Goal: Information Seeking & Learning: Check status

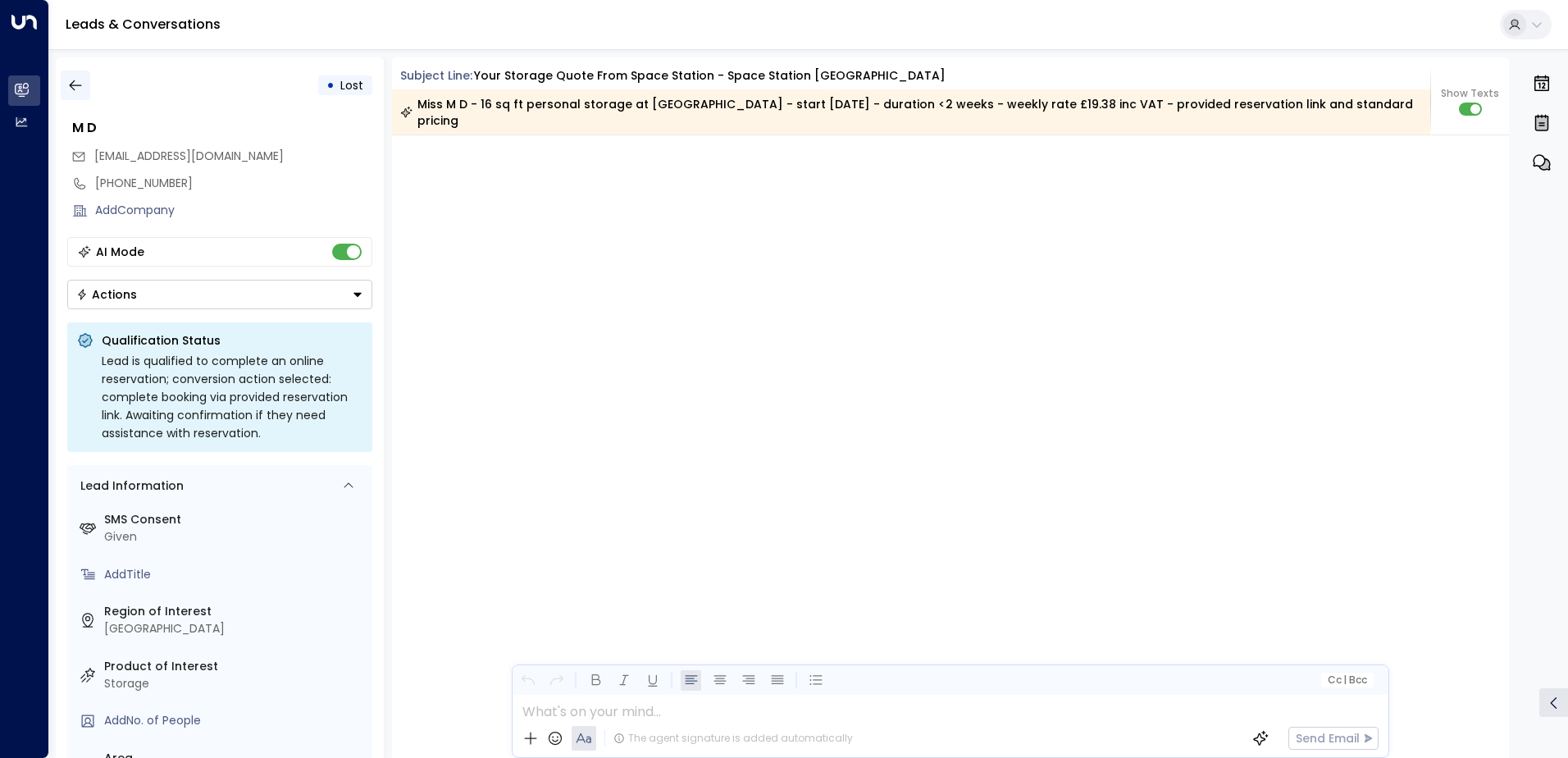
scroll to position [2068, 0]
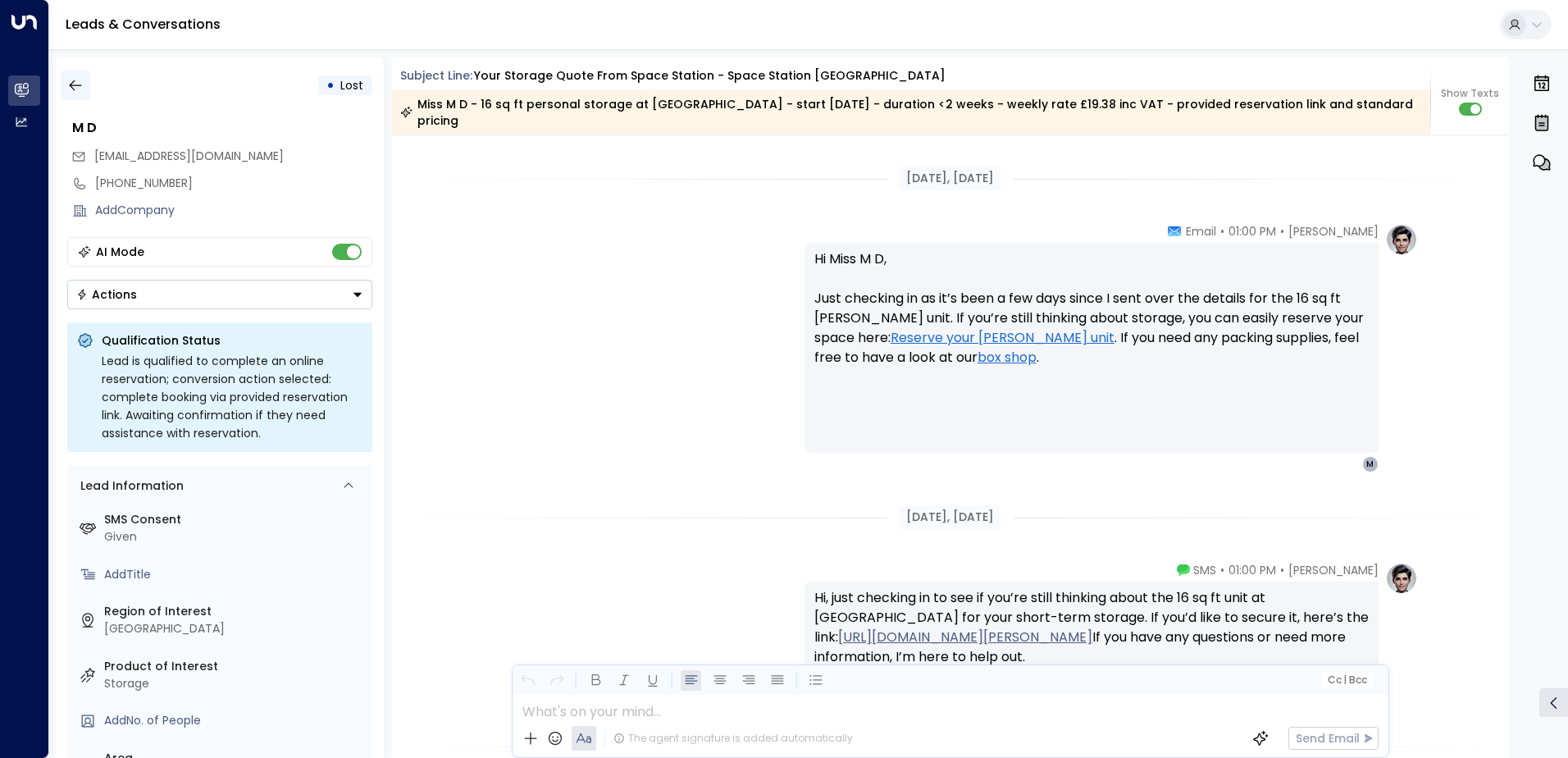
click at [74, 84] on icon "button" at bounding box center [75, 85] width 17 height 17
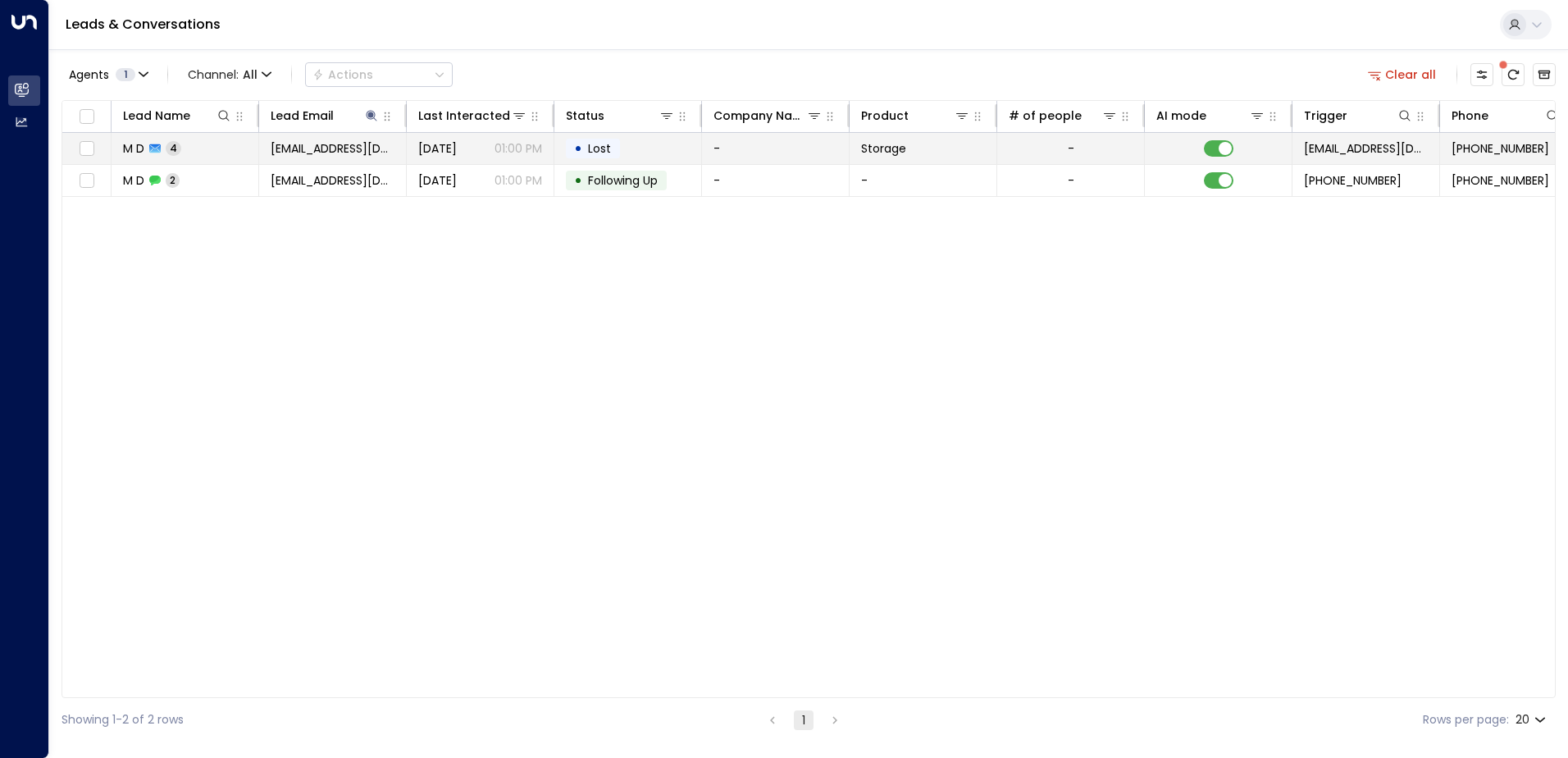
click at [778, 145] on td "-" at bounding box center [776, 148] width 147 height 31
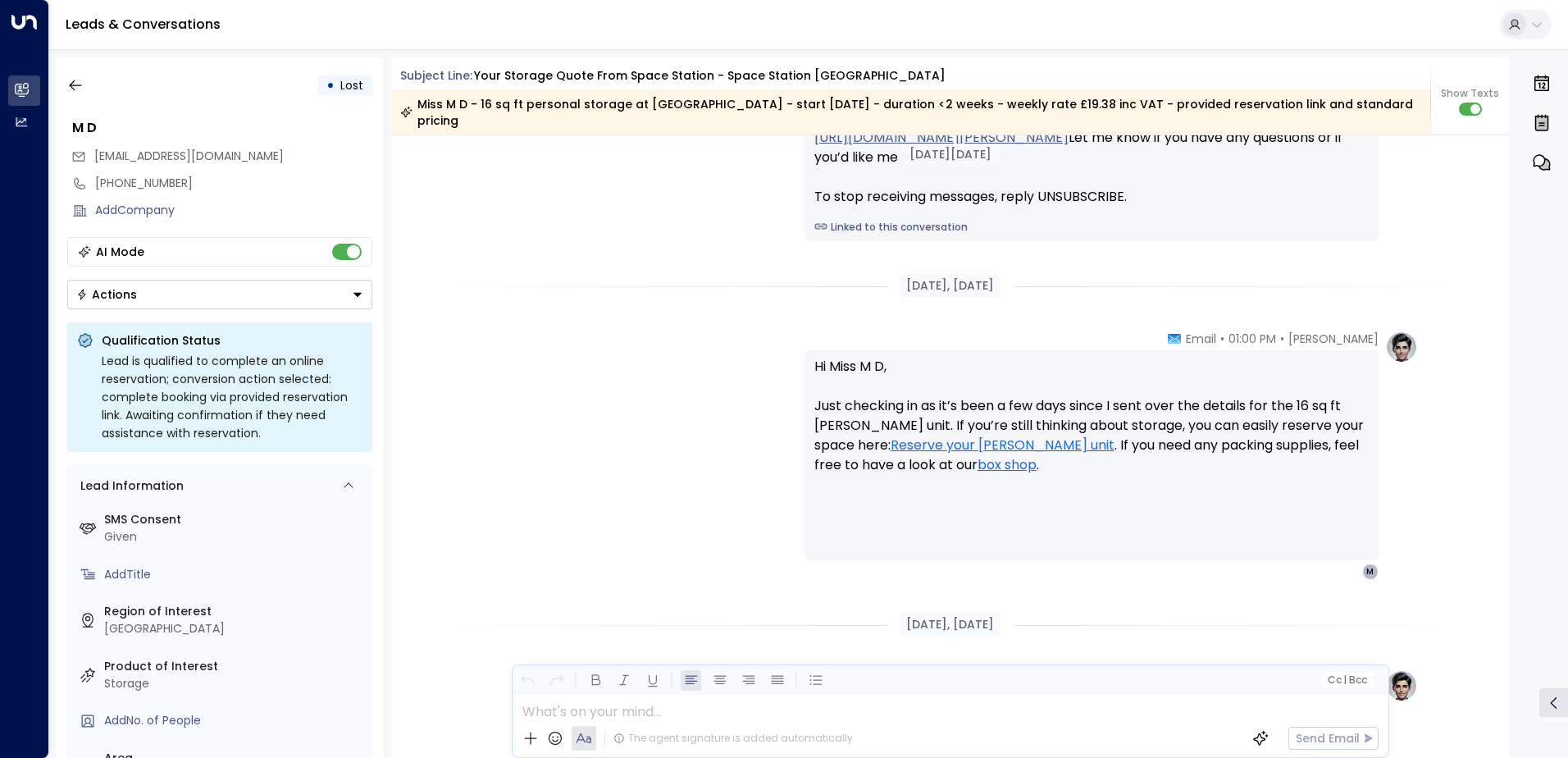
scroll to position [1904, 0]
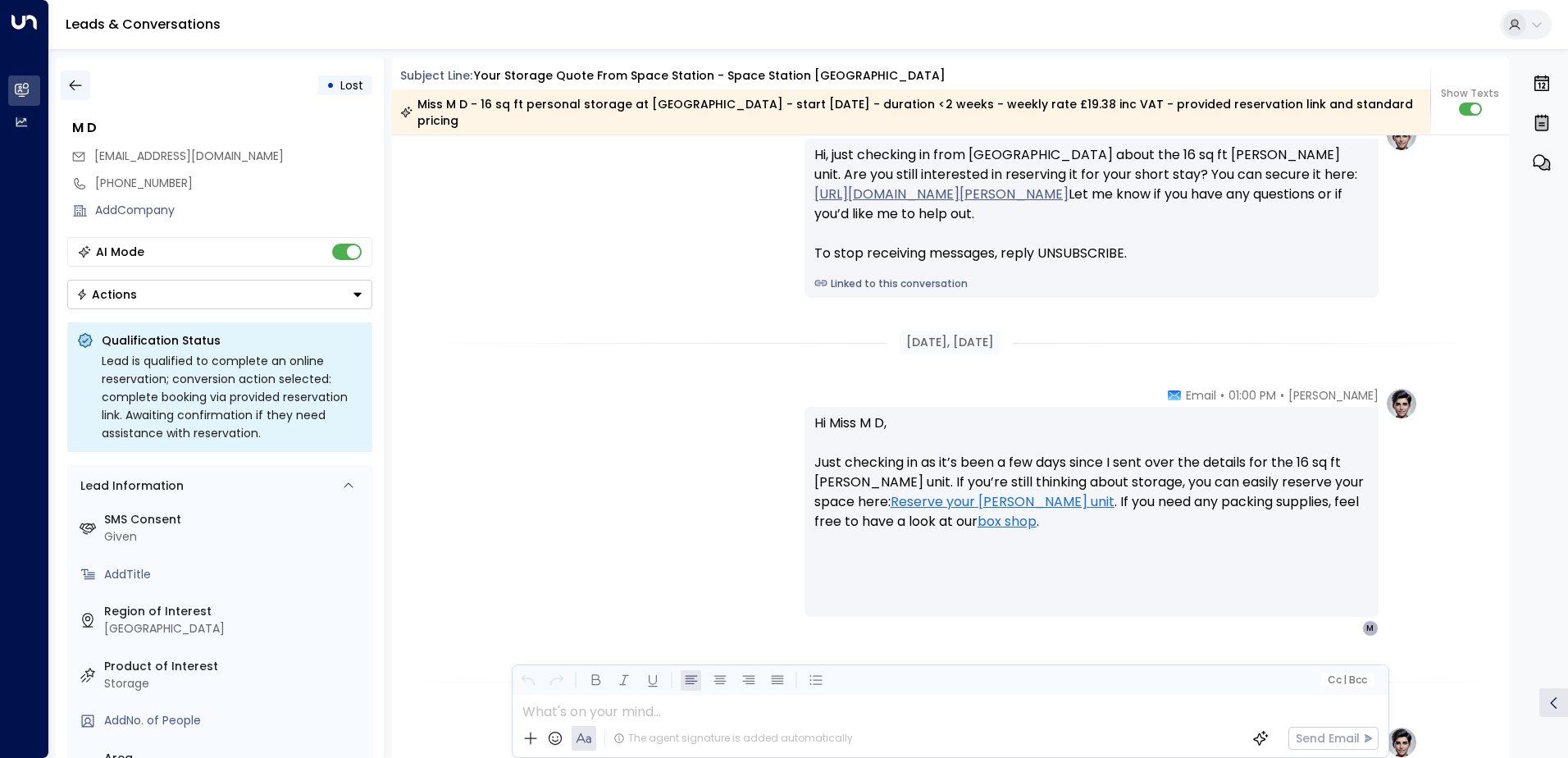
click at [75, 84] on icon "button" at bounding box center [75, 85] width 17 height 17
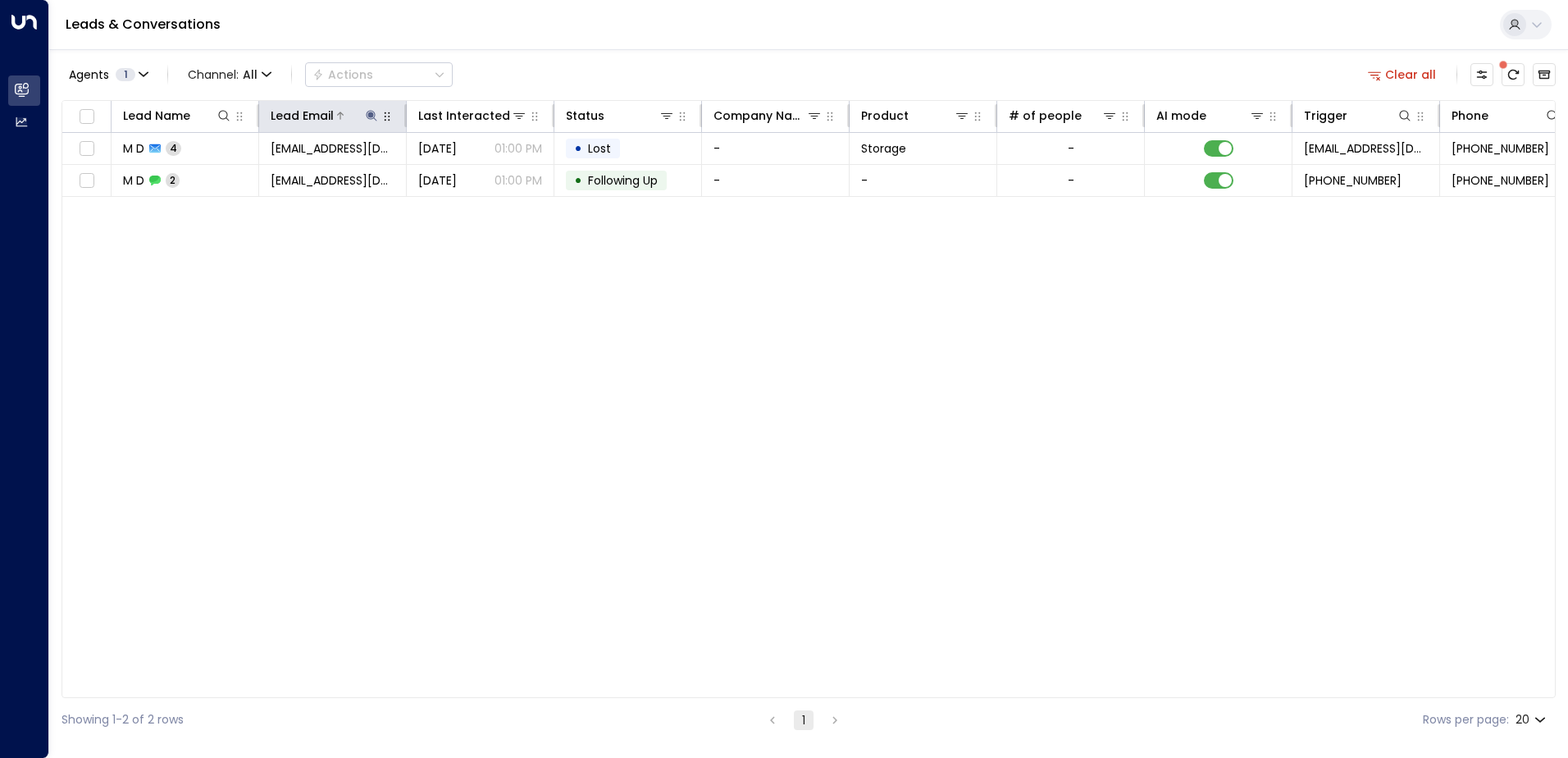
click at [373, 111] on icon at bounding box center [371, 115] width 13 height 13
click at [477, 172] on icon "button" at bounding box center [474, 175] width 11 height 11
click at [311, 174] on input "text" at bounding box center [372, 175] width 226 height 30
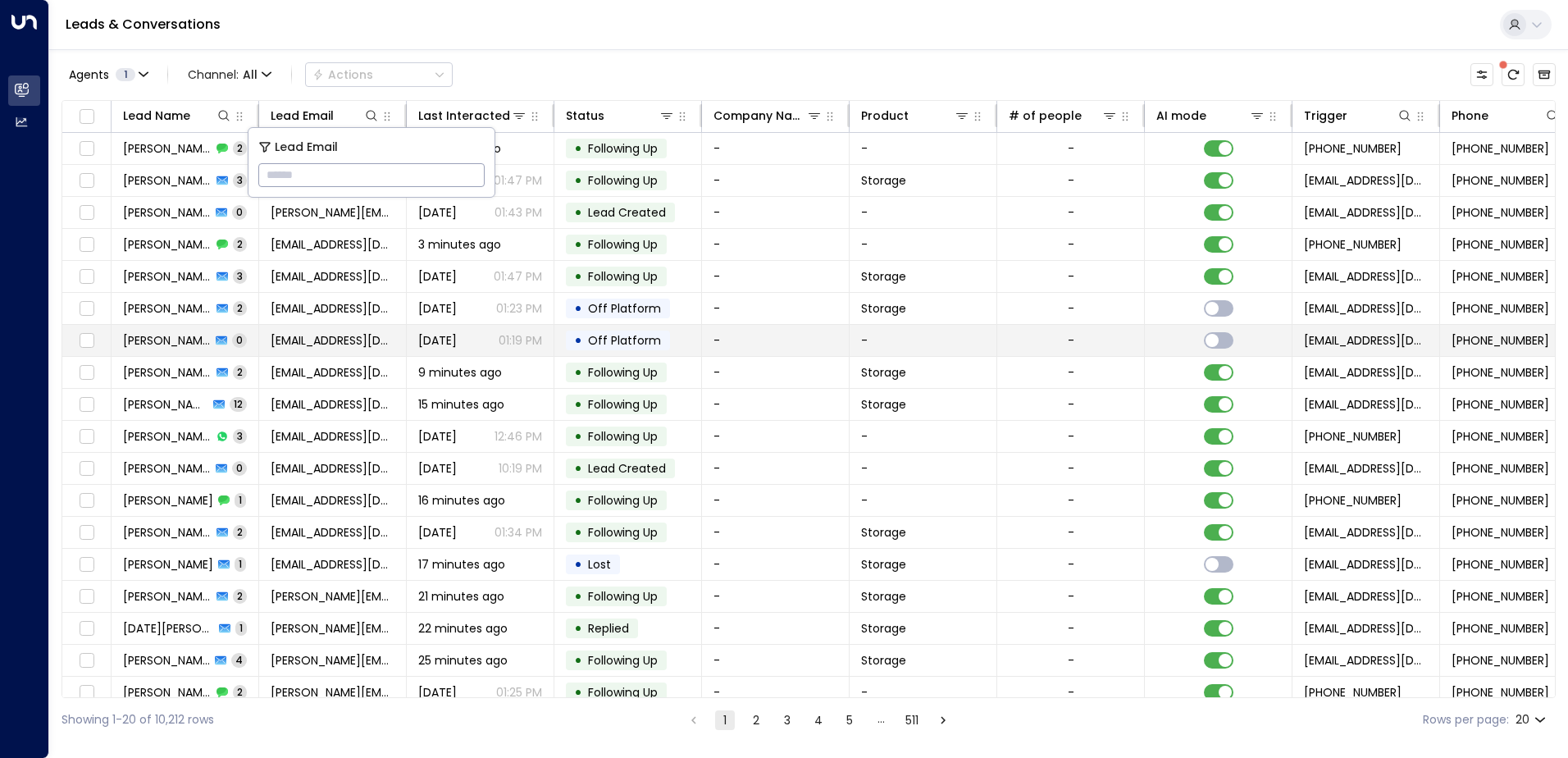
type input "**********"
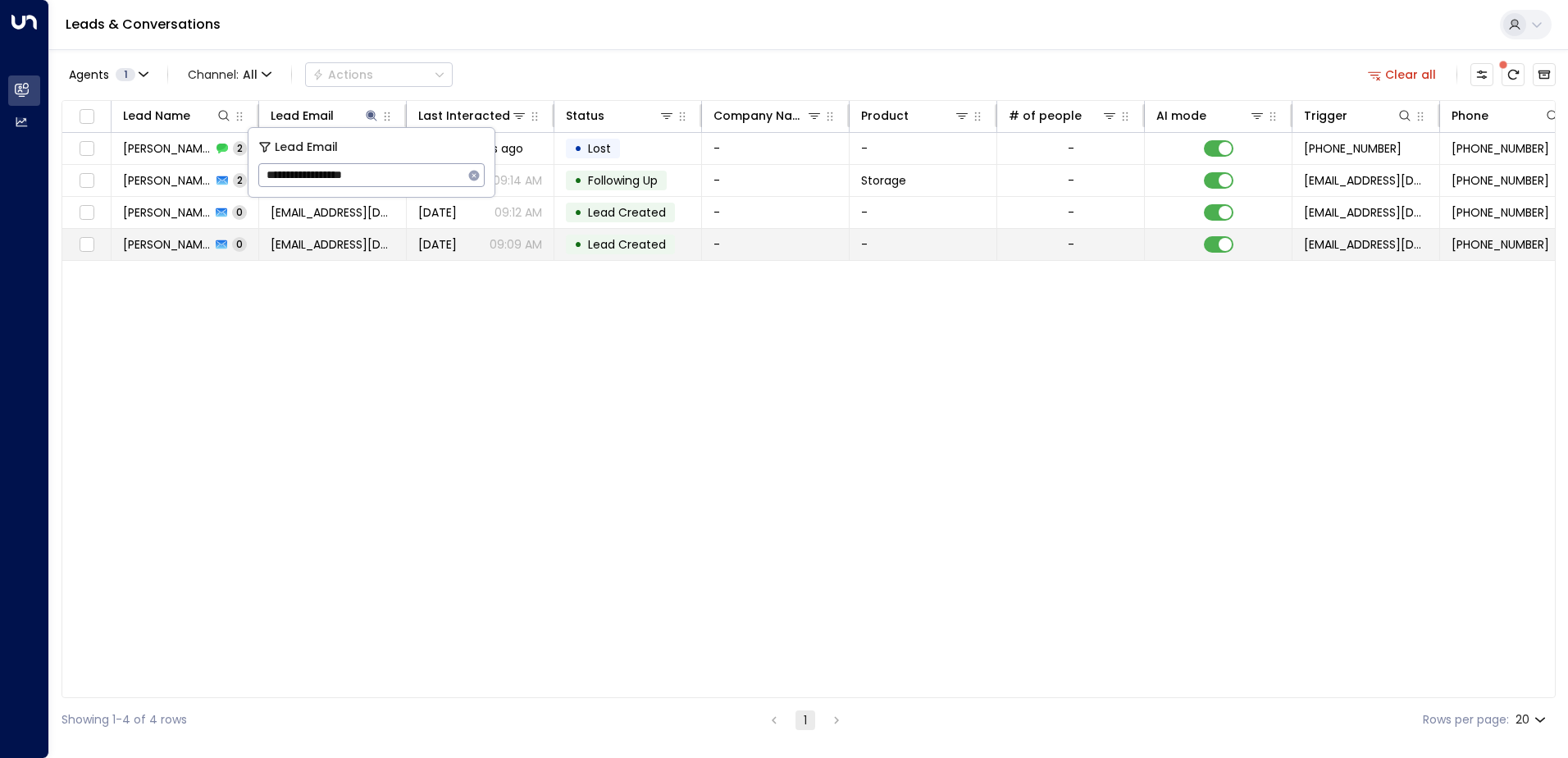
click at [755, 240] on td "-" at bounding box center [776, 245] width 147 height 31
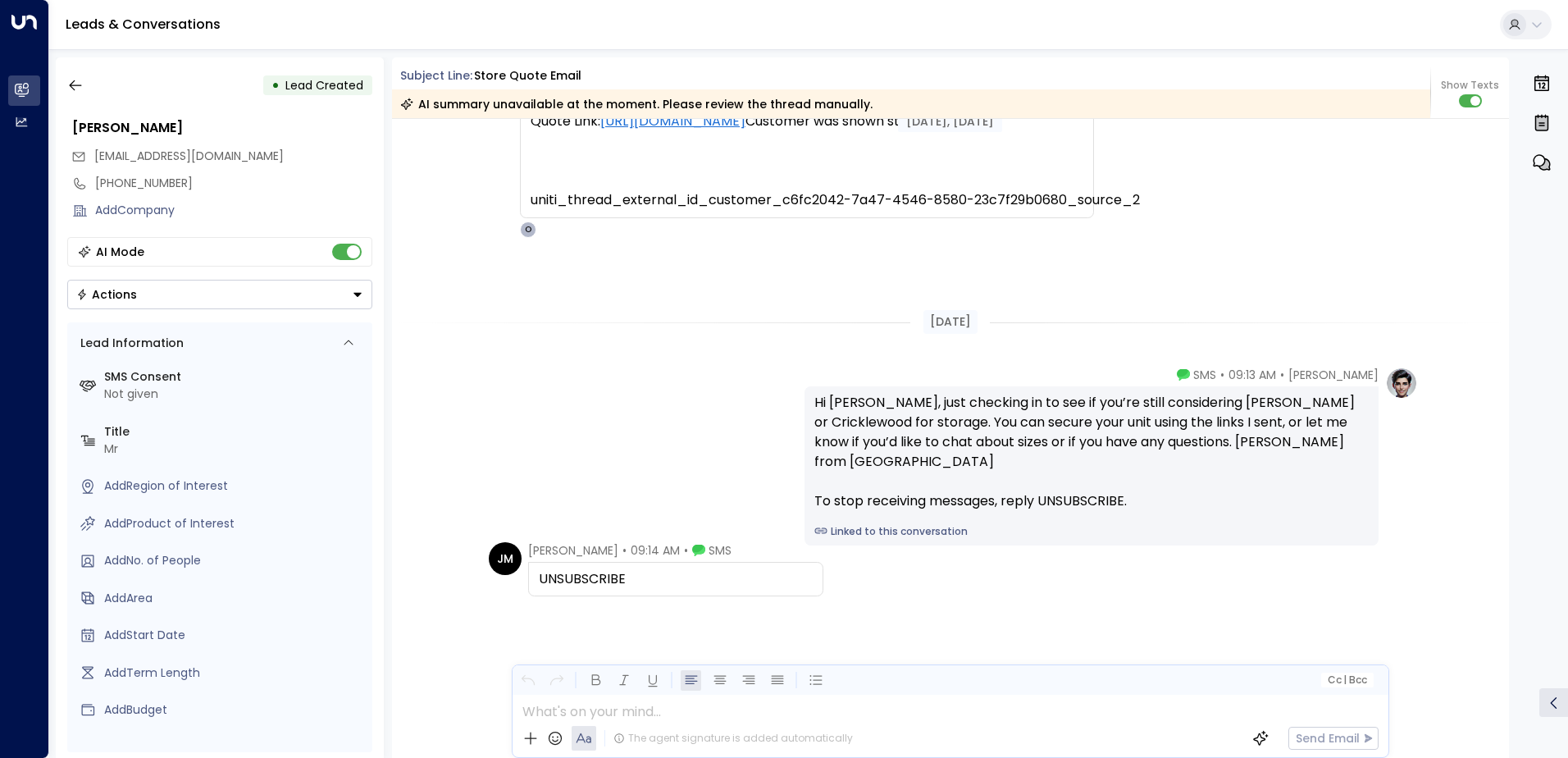
scroll to position [424, 0]
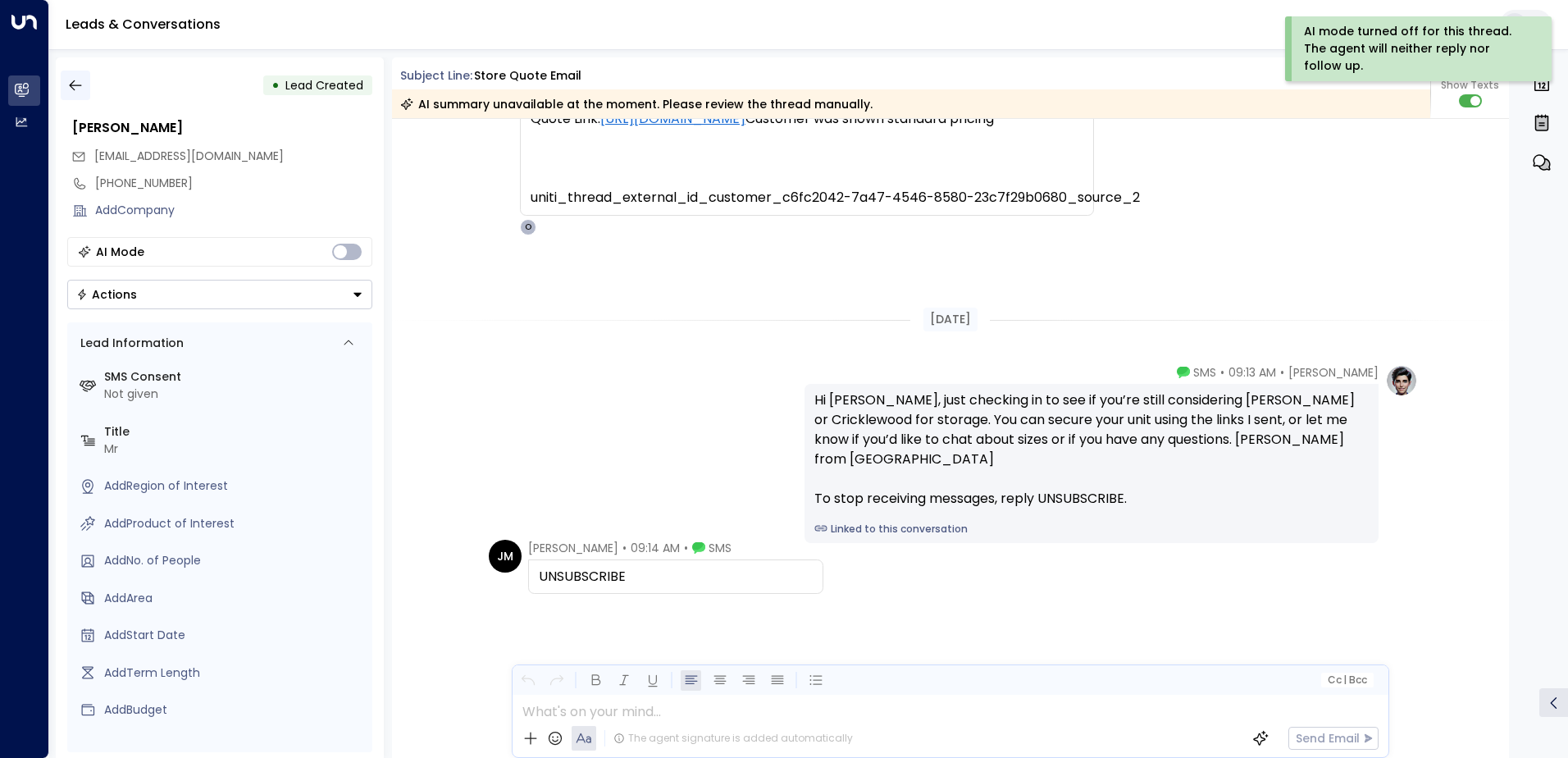
click at [77, 86] on icon "button" at bounding box center [75, 85] width 17 height 17
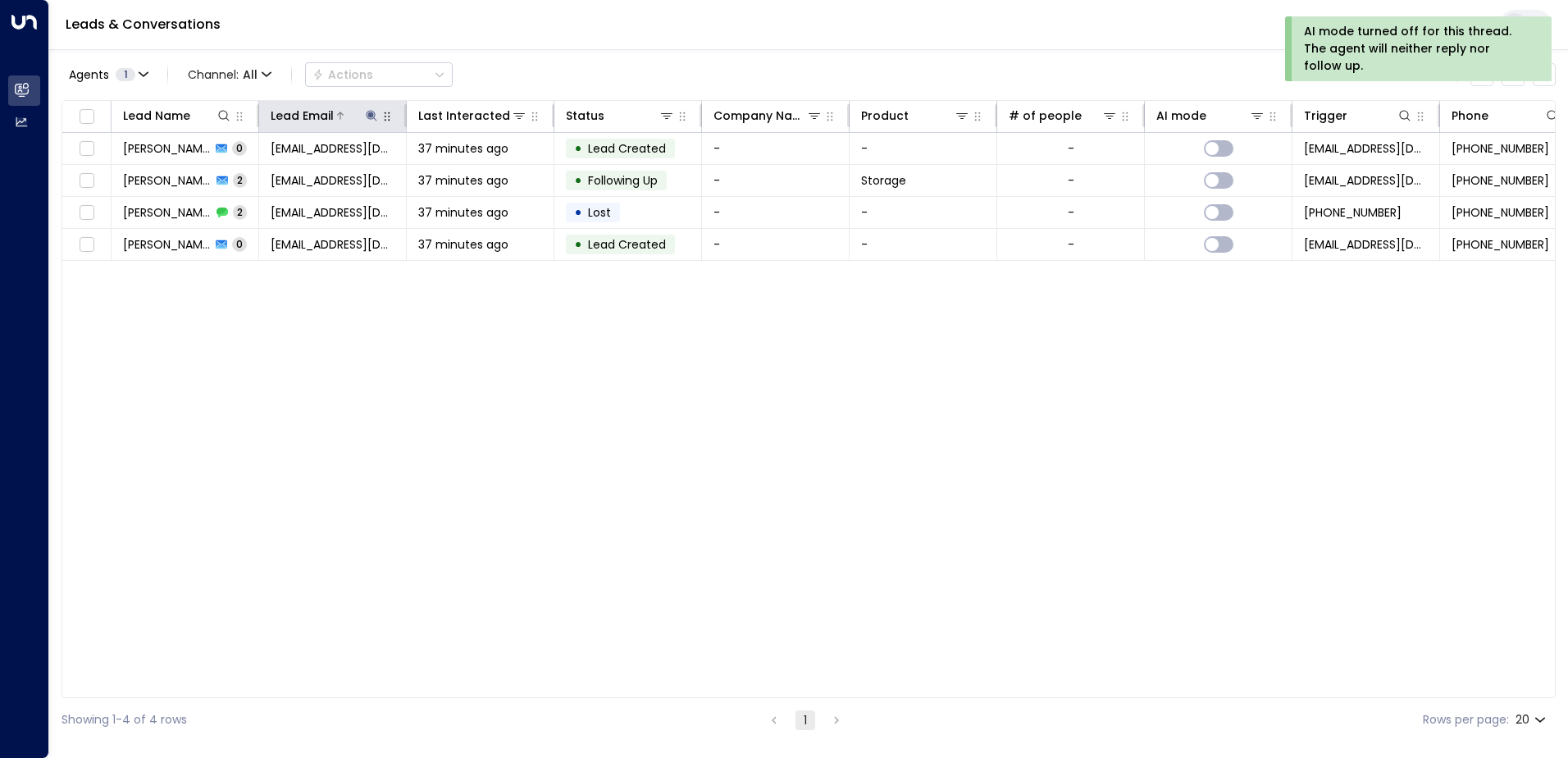
click at [372, 117] on icon at bounding box center [371, 115] width 11 height 11
click at [474, 175] on icon "button" at bounding box center [473, 175] width 13 height 13
click at [378, 174] on input "text" at bounding box center [372, 175] width 226 height 30
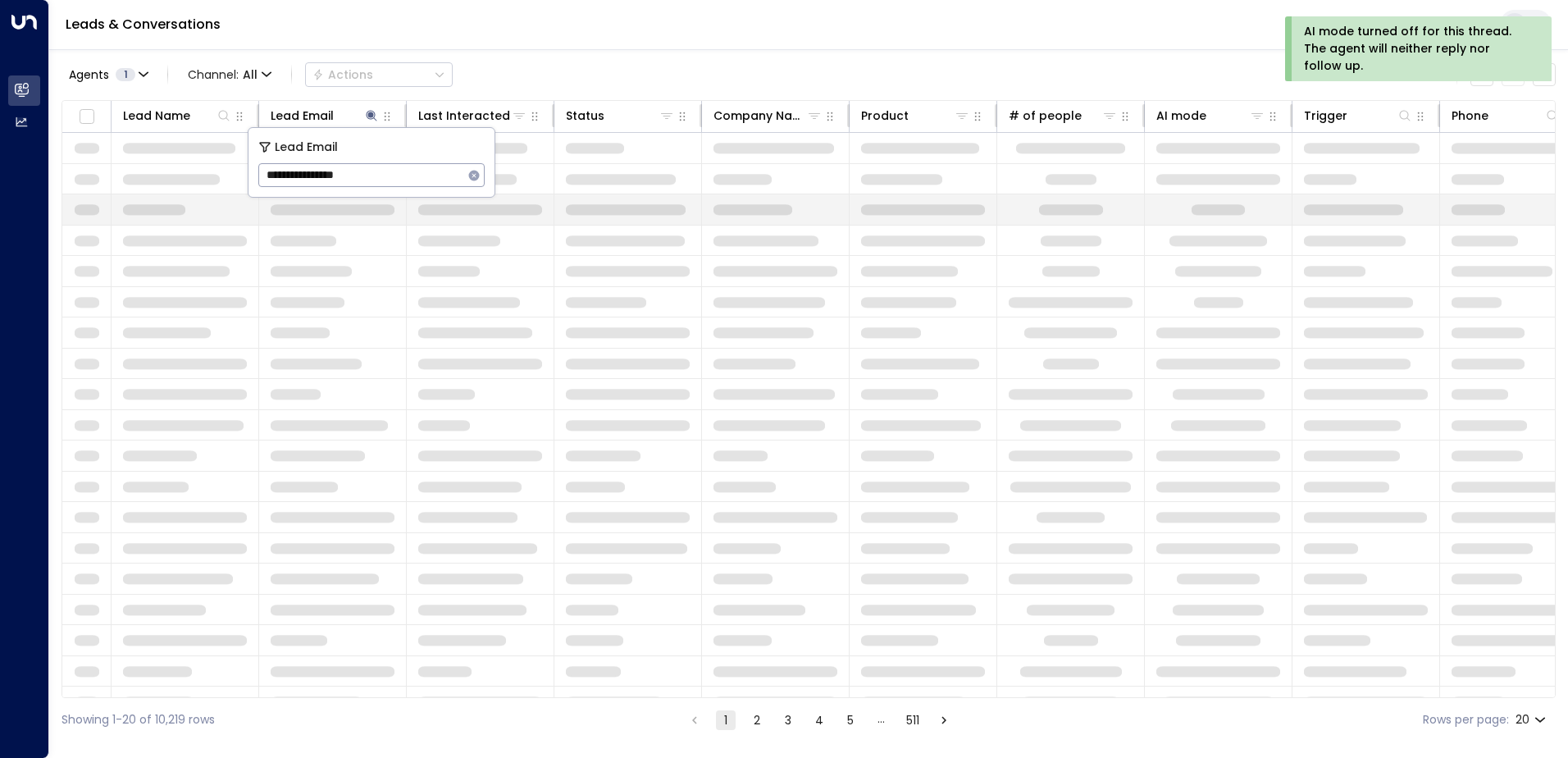
type input "**********"
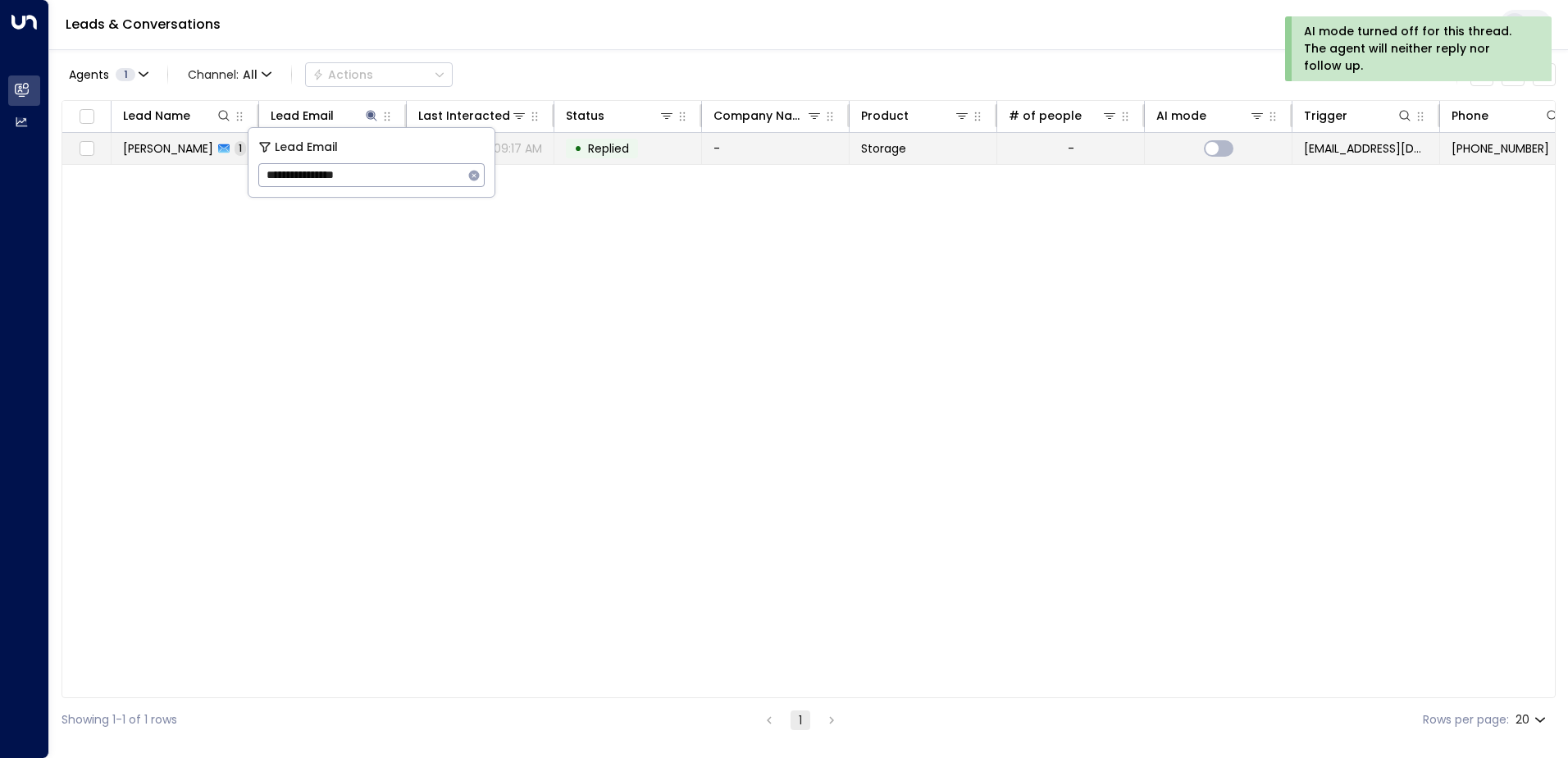
click at [653, 148] on td "• Replied" at bounding box center [627, 148] width 147 height 31
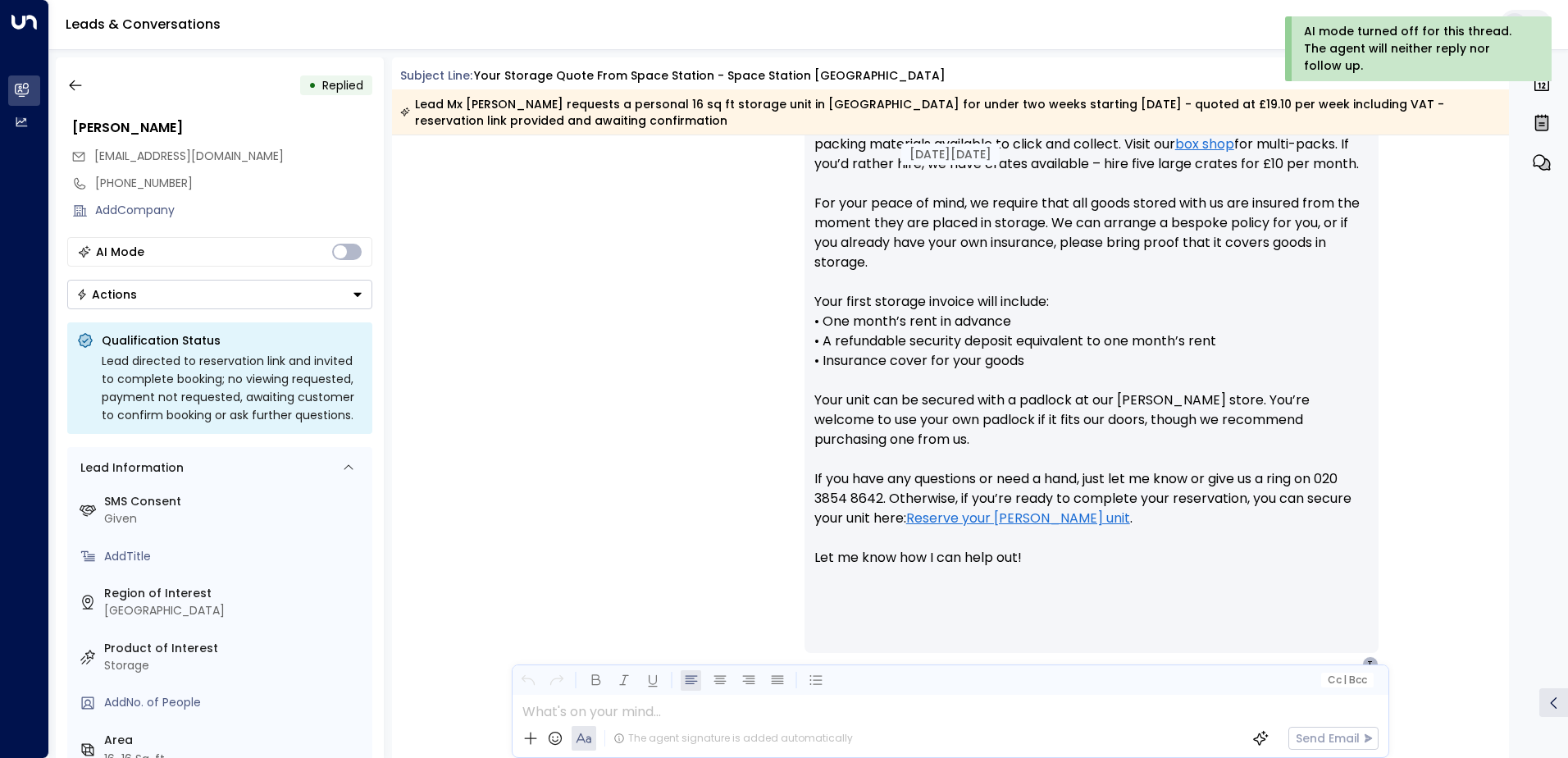
scroll to position [801, 0]
